Goal: Information Seeking & Learning: Stay updated

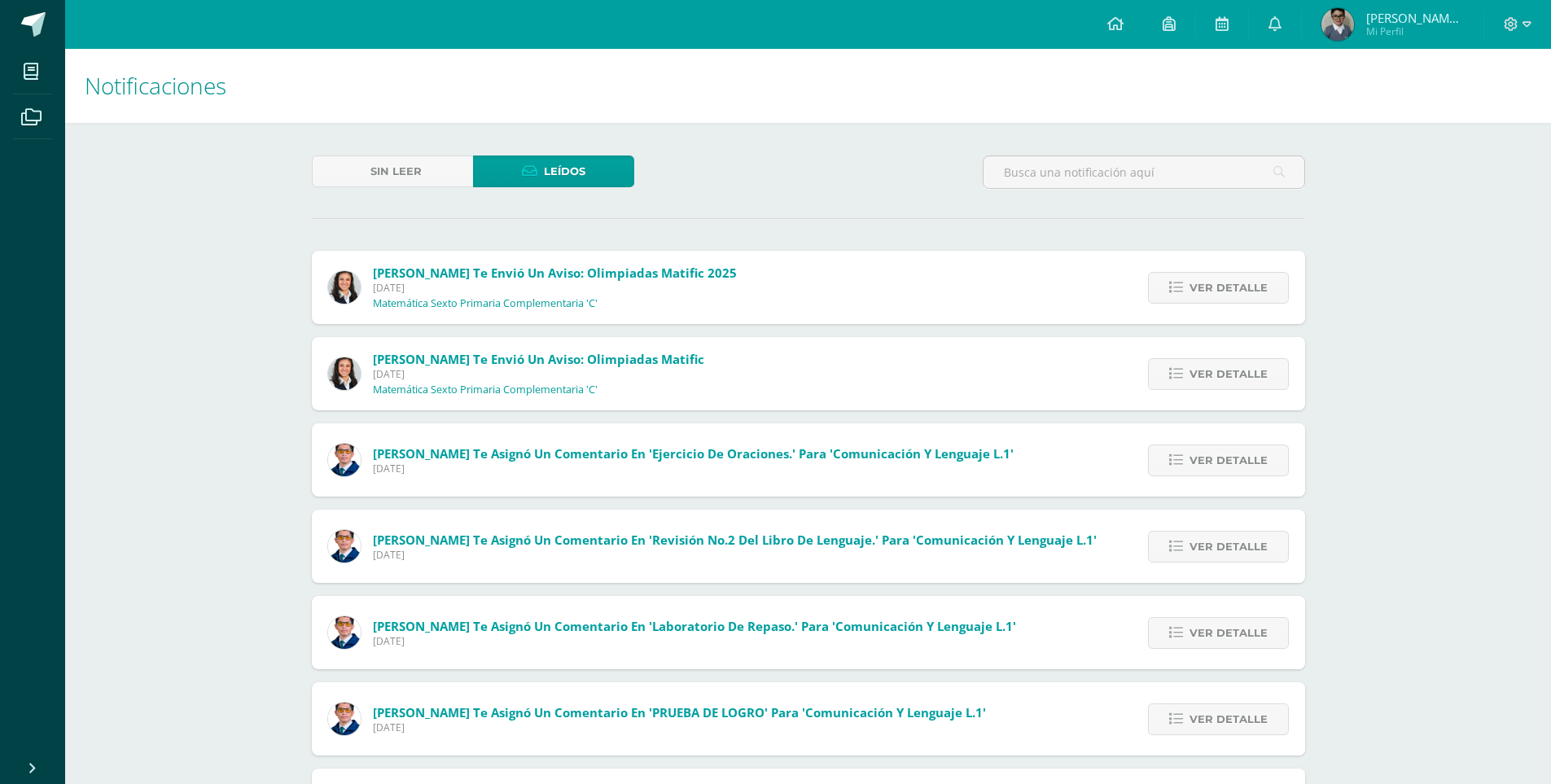
click at [802, 180] on div "Sin leer Leídos" at bounding box center [808, 178] width 1006 height 47
click at [204, 283] on div "Notificaciones Sin leer Leídos Brenda Pérez te envió un aviso: Olimpiadas Matif…" at bounding box center [808, 618] width 1486 height 1139
